Goal: Transaction & Acquisition: Purchase product/service

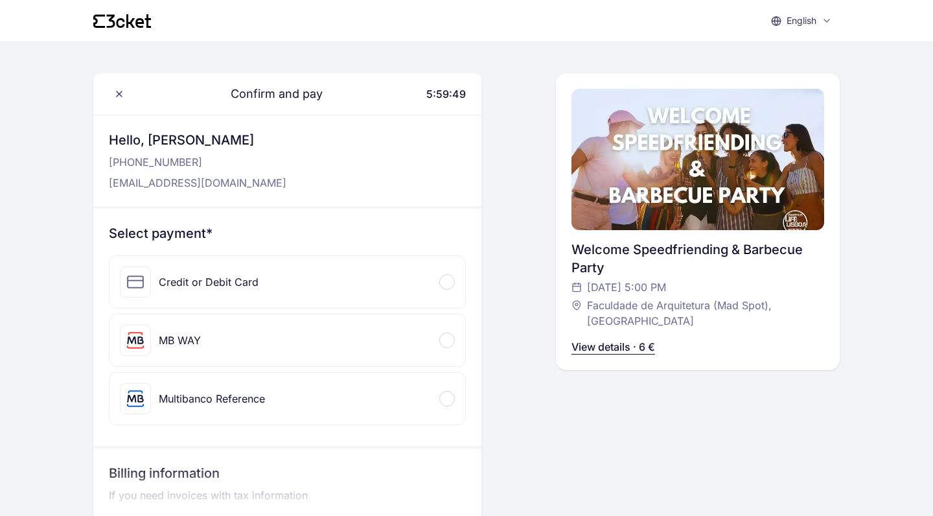
click at [349, 285] on div "Credit or Debit Card" at bounding box center [288, 282] width 356 height 52
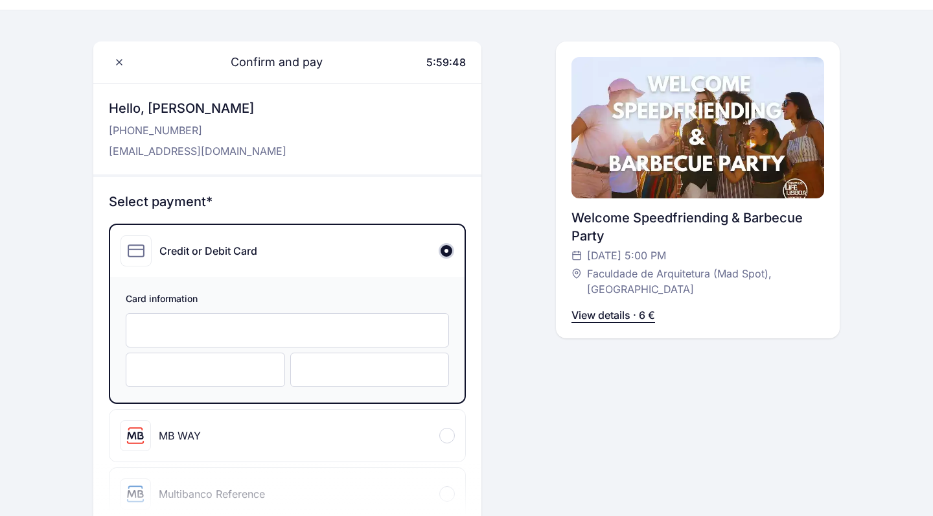
scroll to position [34, 0]
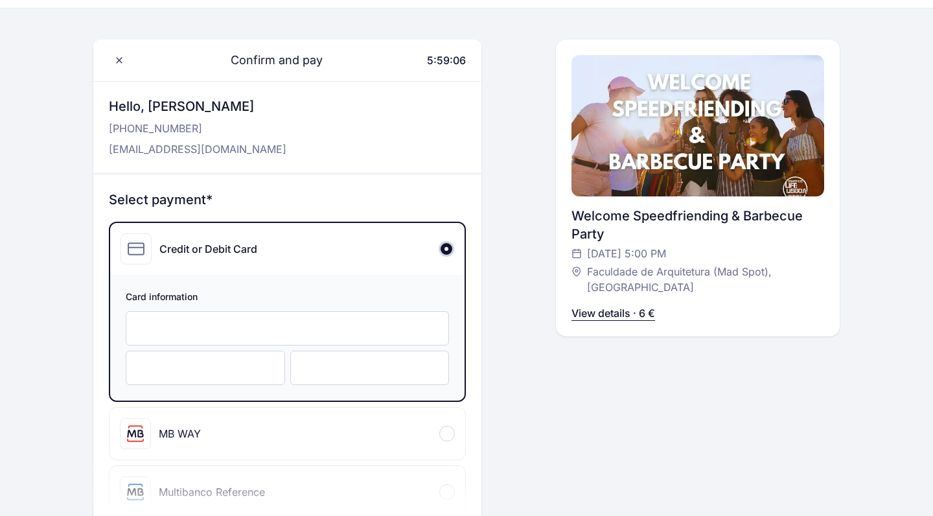
click at [325, 360] on div at bounding box center [369, 368] width 159 height 34
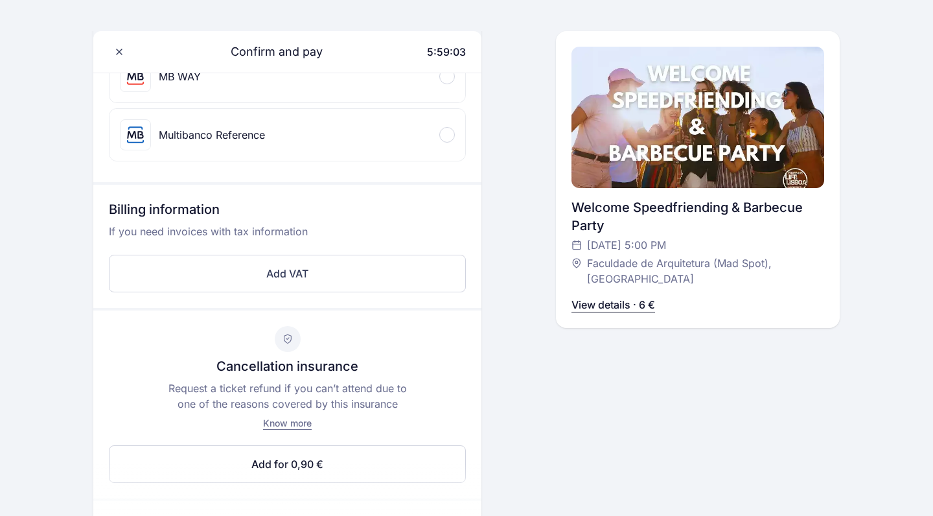
scroll to position [421, 0]
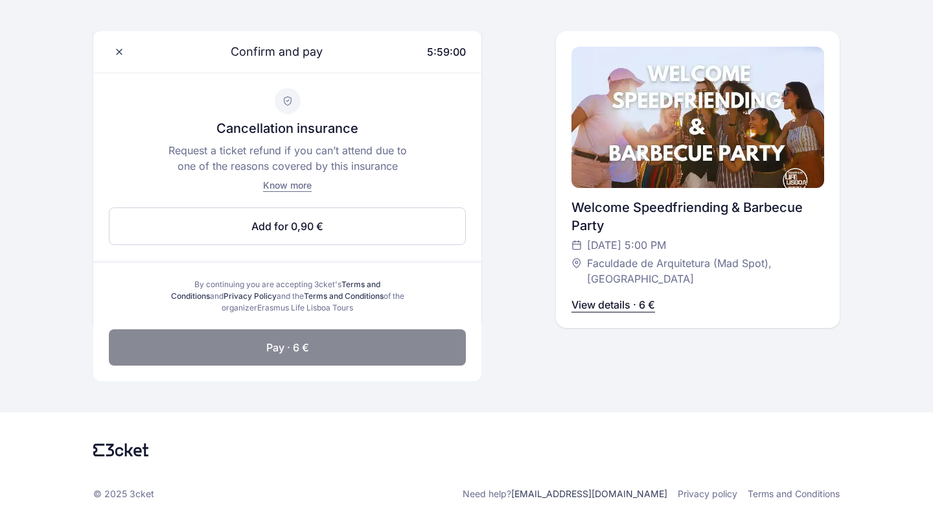
click at [314, 338] on button "Pay · 6 €" at bounding box center [287, 347] width 357 height 36
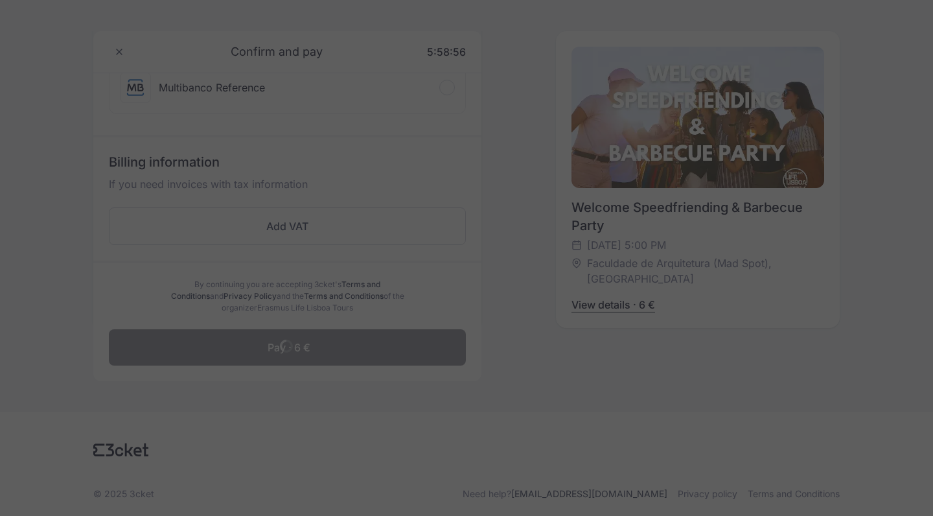
scroll to position [438, 0]
